Goal: Transaction & Acquisition: Purchase product/service

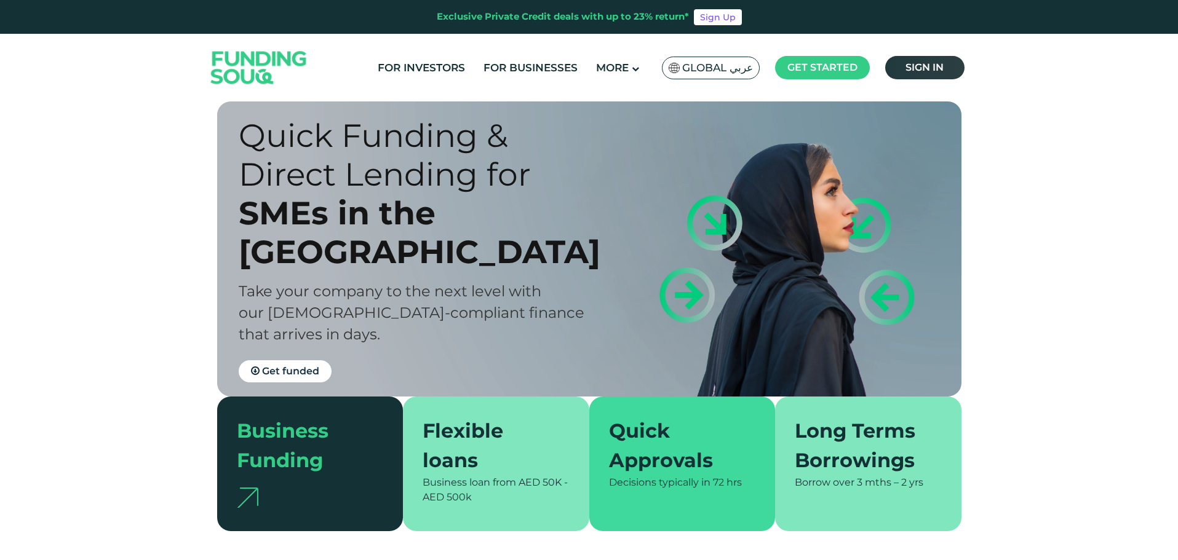
click at [924, 76] on link "Sign in" at bounding box center [924, 67] width 79 height 23
click at [920, 68] on span "Sign in" at bounding box center [924, 68] width 38 height 12
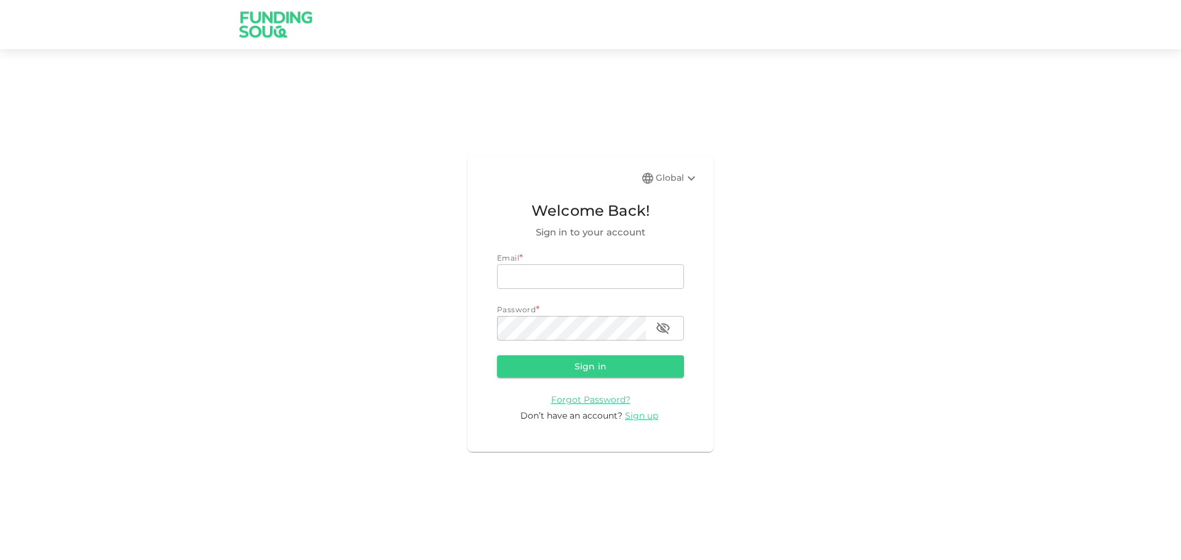
type input "[EMAIL_ADDRESS][DOMAIN_NAME]"
click at [597, 355] on form "Email email [PERSON_NAME][EMAIL_ADDRESS][DOMAIN_NAME] email Password password p…" at bounding box center [590, 337] width 187 height 170
click at [605, 363] on button "Sign in" at bounding box center [590, 366] width 187 height 22
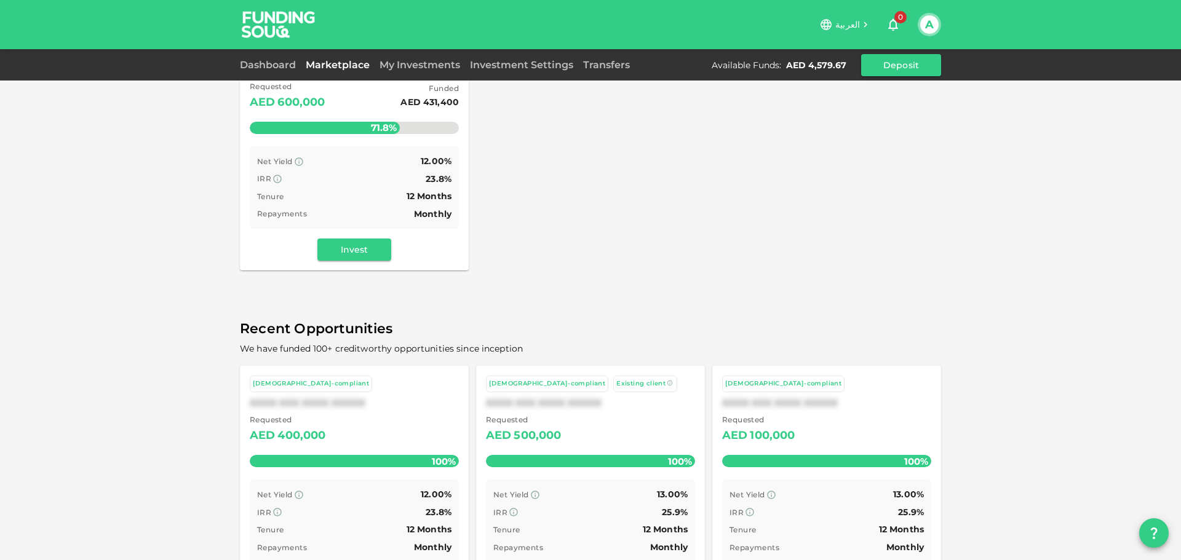
scroll to position [123, 0]
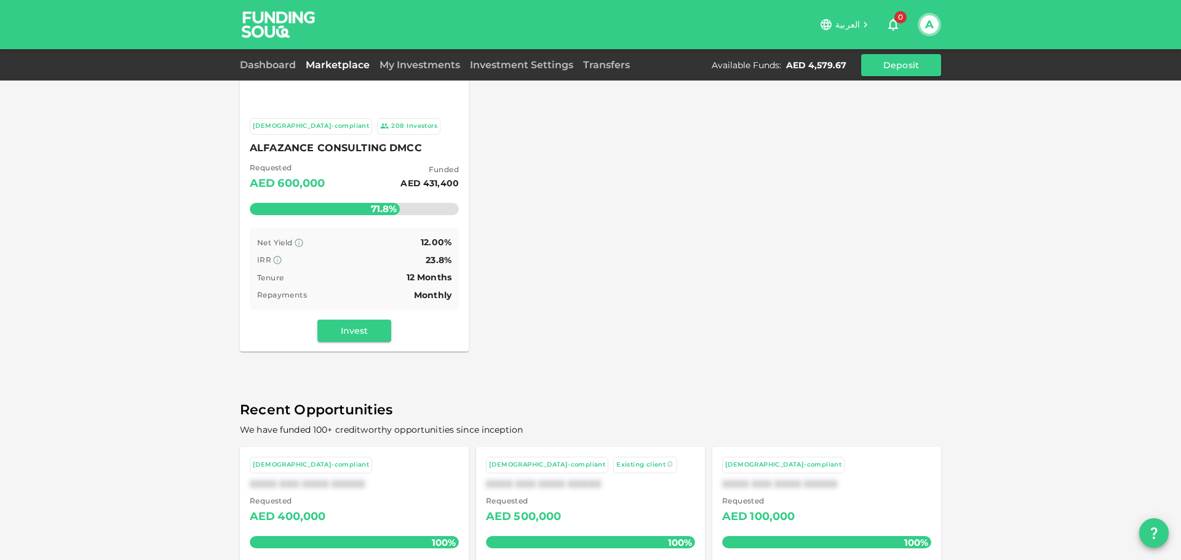
click at [421, 74] on div "Dashboard Marketplace My Investments Investment Settings Transfers Available Fu…" at bounding box center [590, 65] width 701 height 22
click at [365, 311] on div "[DEMOGRAPHIC_DATA]-compliant 208 Investors ALFAZANCE CONSULTING DMCC Requested …" at bounding box center [354, 230] width 229 height 244
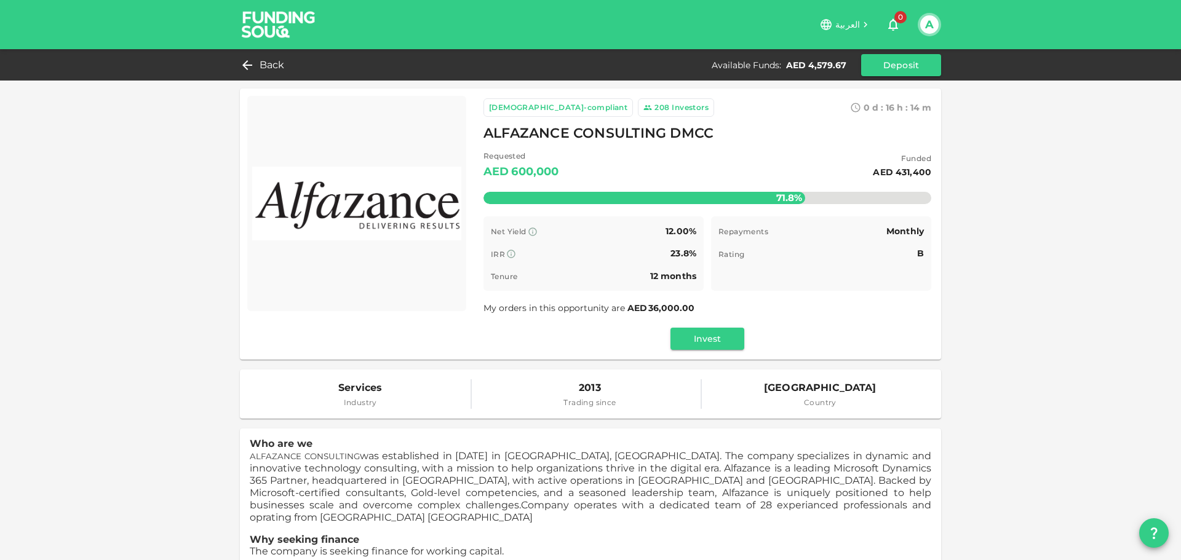
click at [700, 351] on div "[DEMOGRAPHIC_DATA]-compliant 208 Investors 0 d : 16 h : 14 m 19 ALFAZANCE CONSU…" at bounding box center [707, 224] width 467 height 271
click at [711, 344] on button "Invest" at bounding box center [707, 339] width 74 height 22
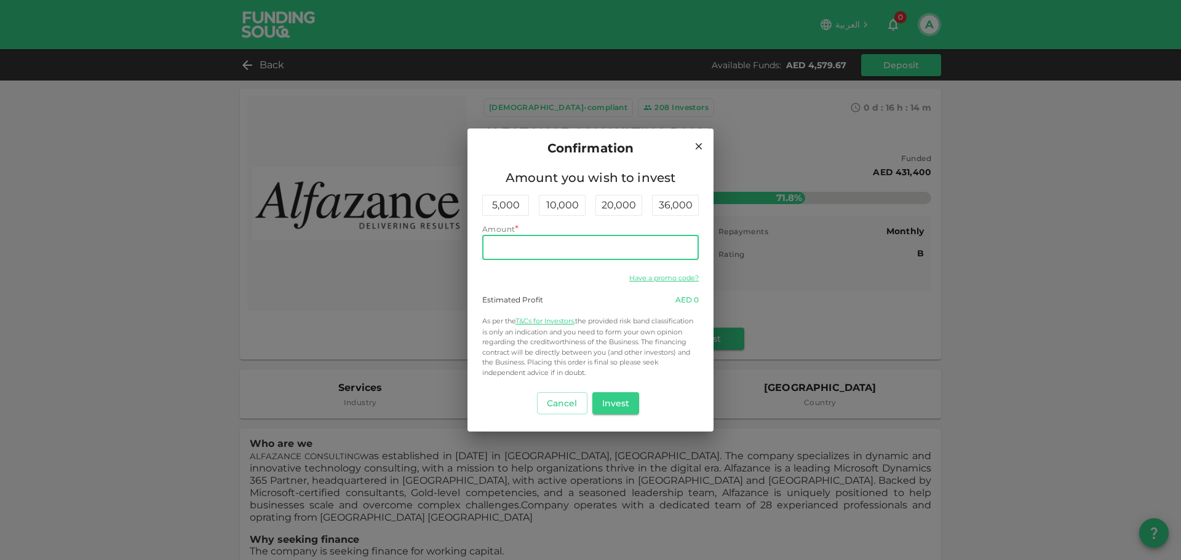
click at [557, 250] on input "Amount" at bounding box center [590, 248] width 216 height 25
type input "4,000"
click at [624, 411] on button "Invest" at bounding box center [615, 403] width 47 height 22
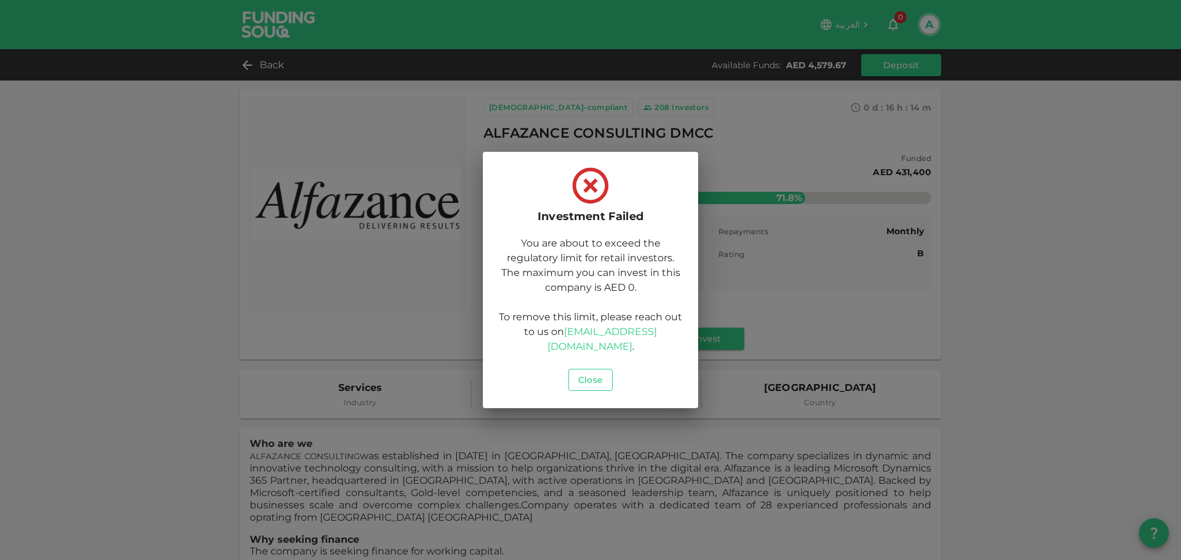
click at [597, 373] on button "Close" at bounding box center [590, 380] width 44 height 22
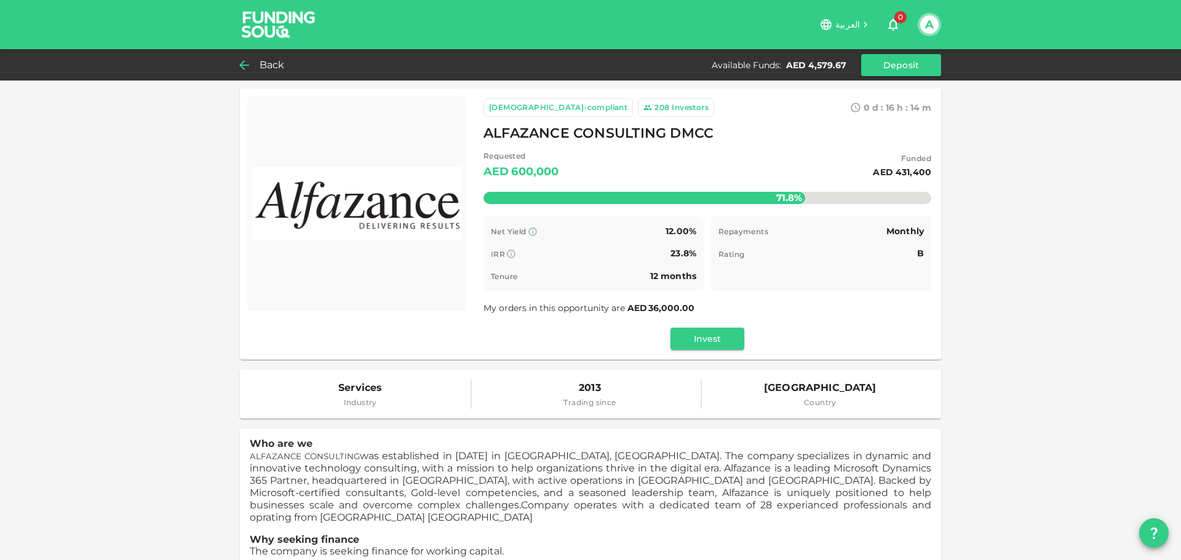
click at [274, 69] on span "Back" at bounding box center [272, 65] width 25 height 17
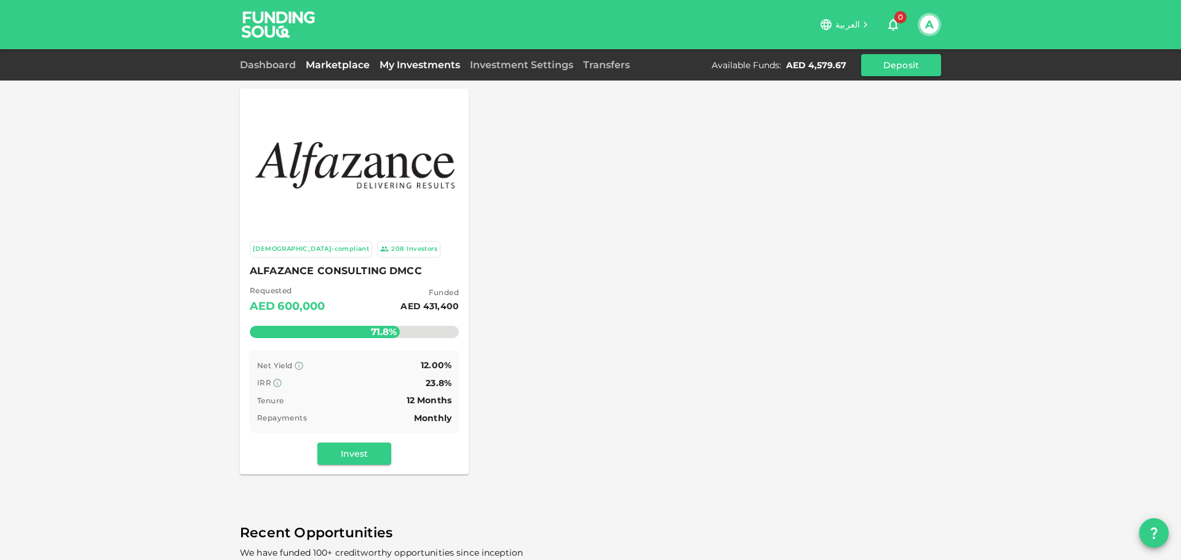
click at [394, 61] on link "My Investments" at bounding box center [420, 65] width 90 height 12
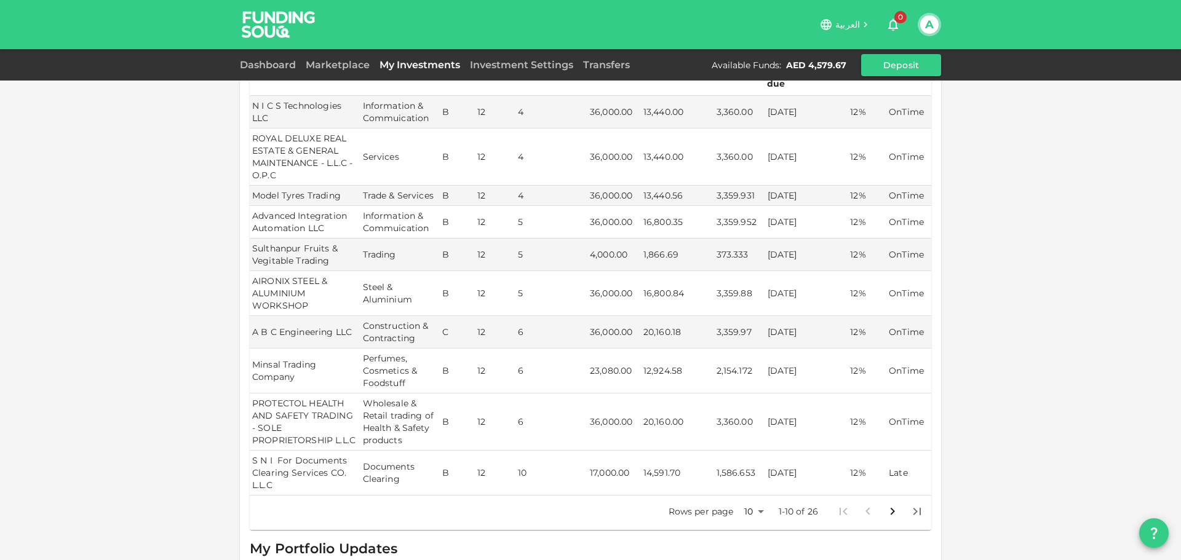
scroll to position [244, 0]
